Goal: Navigation & Orientation: Find specific page/section

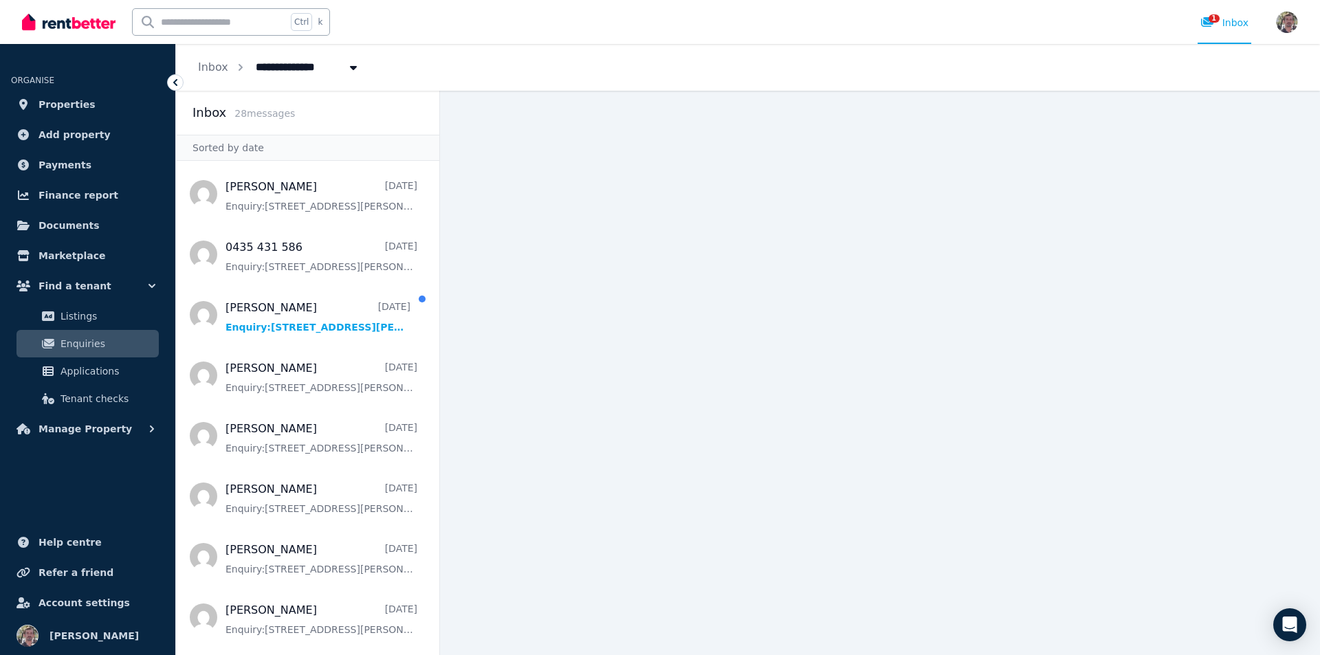
click at [69, 111] on ul "ORGANISE Properties Add property Payments Finance report Documents Marketplace …" at bounding box center [87, 250] width 175 height 385
click at [67, 113] on span "Properties" at bounding box center [66, 104] width 57 height 16
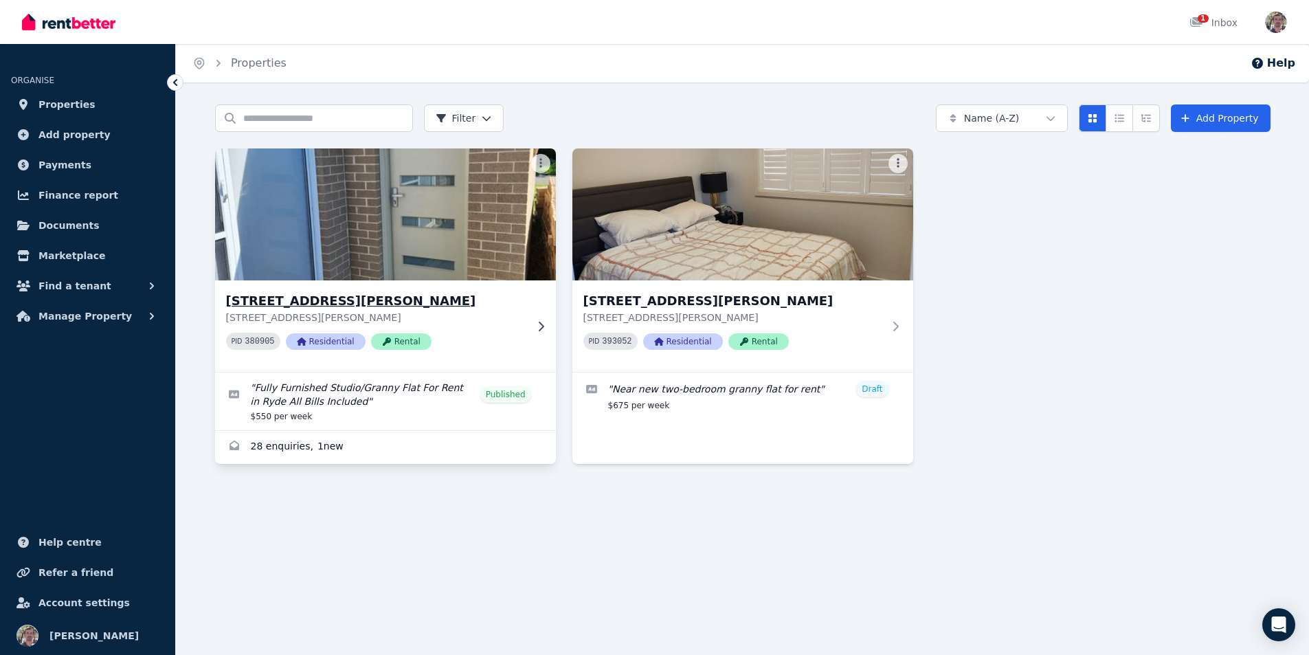
click at [331, 230] on img at bounding box center [385, 214] width 358 height 139
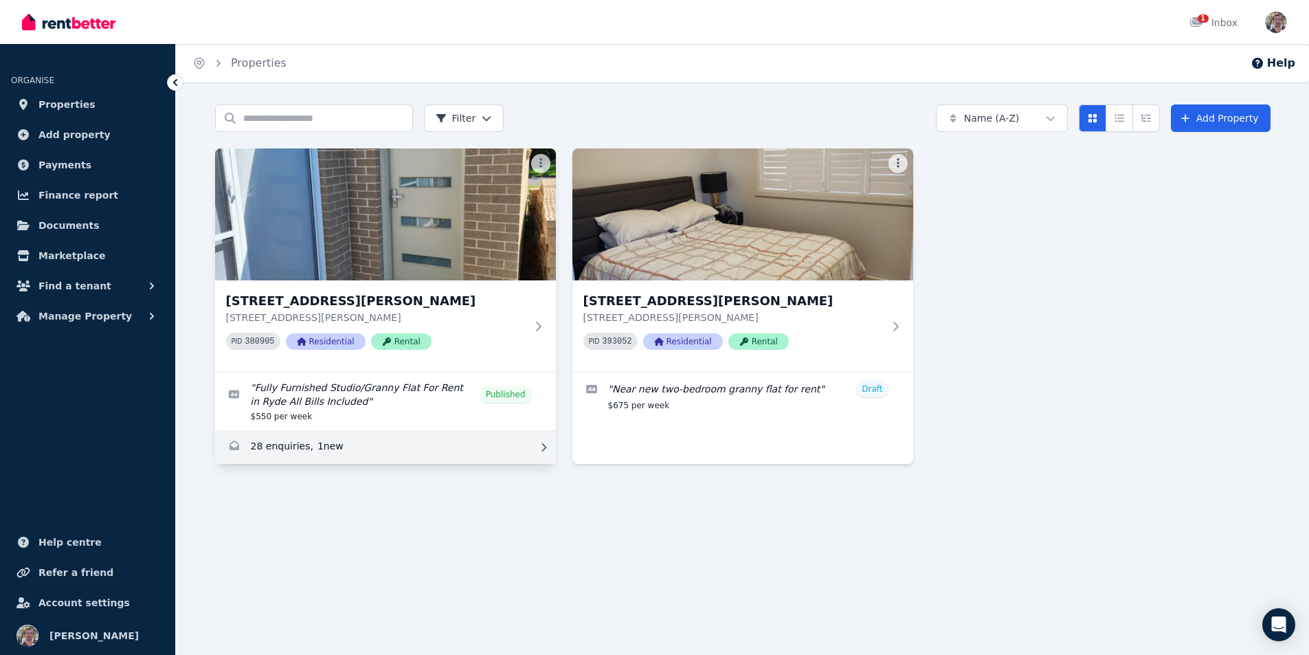
click at [350, 464] on link "Enquiries for 5 Jones St, Ryde" at bounding box center [385, 447] width 341 height 33
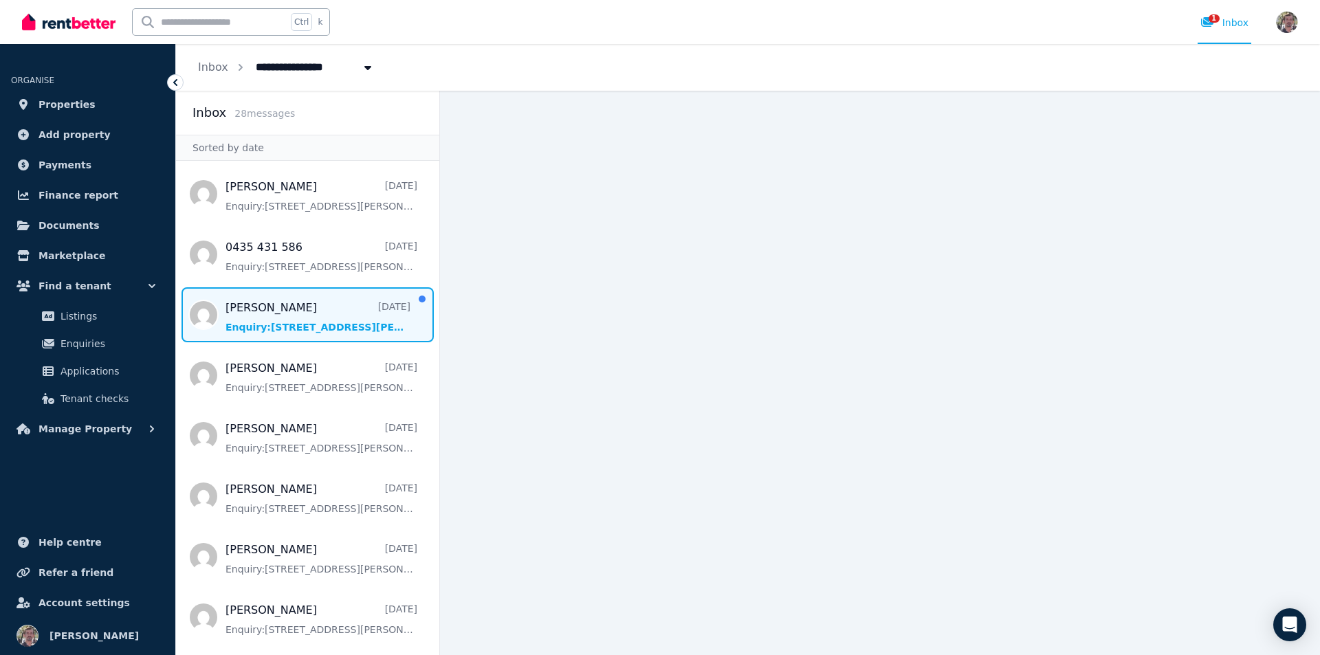
click at [377, 342] on span "Message list" at bounding box center [307, 314] width 263 height 55
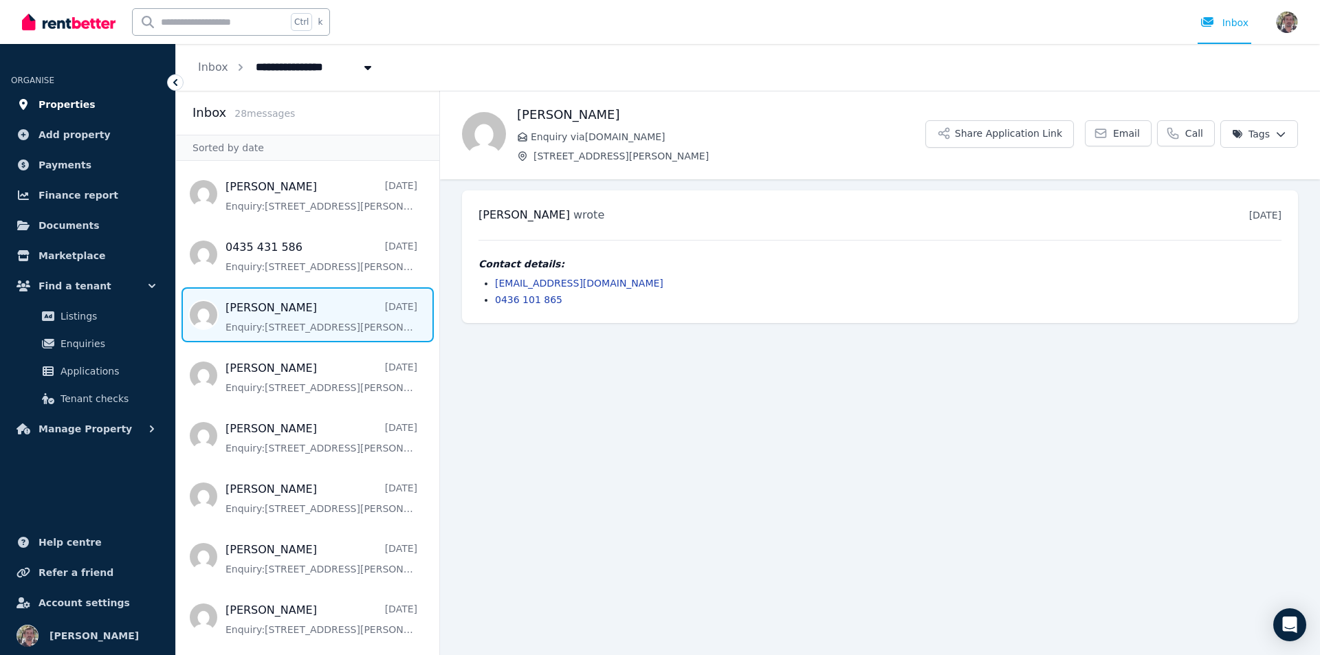
click at [67, 113] on span "Properties" at bounding box center [66, 104] width 57 height 16
